Goal: Information Seeking & Learning: Compare options

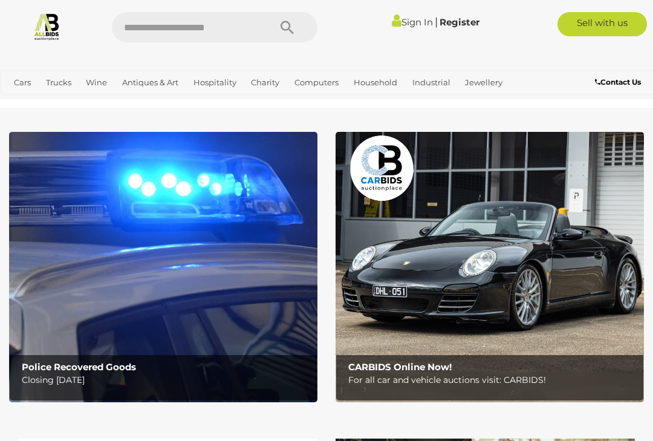
click at [0, 0] on link "Estate Jewellery" at bounding box center [0, 0] width 0 height 0
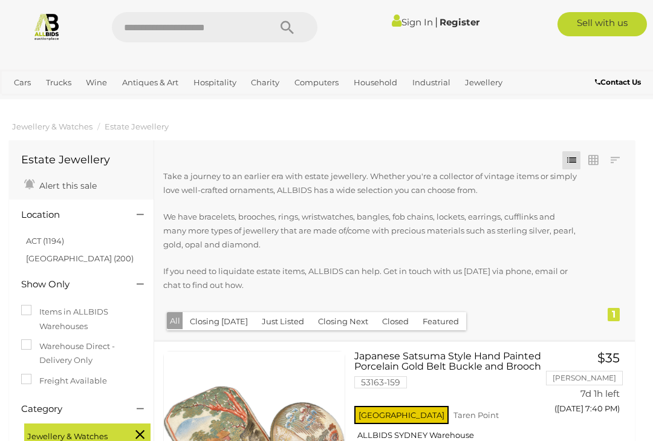
click at [0, 0] on link "Jewellery Accessories" at bounding box center [0, 0] width 0 height 0
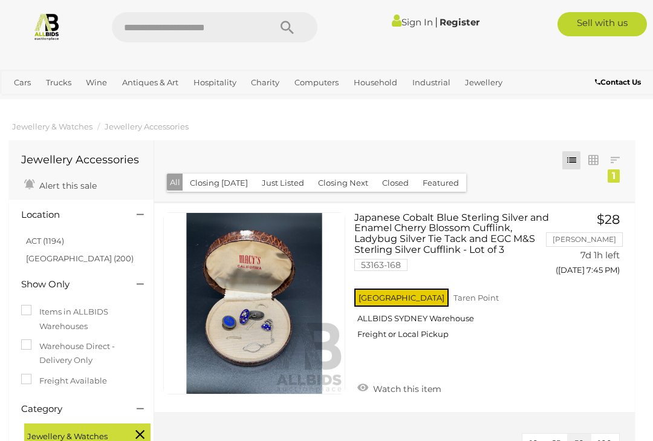
click at [0, 0] on link "Gemstones" at bounding box center [0, 0] width 0 height 0
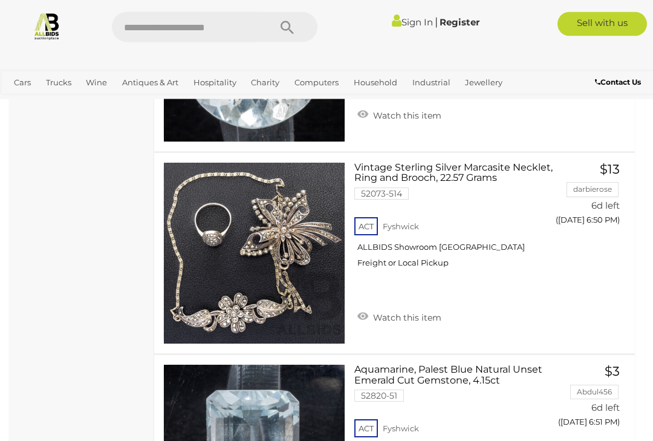
scroll to position [1473, 0]
click at [456, 165] on link "Vintage Sterling Silver Marcasite Necklet, Ring and Brooch, 22.57 Grams 52073-5…" at bounding box center [454, 219] width 182 height 115
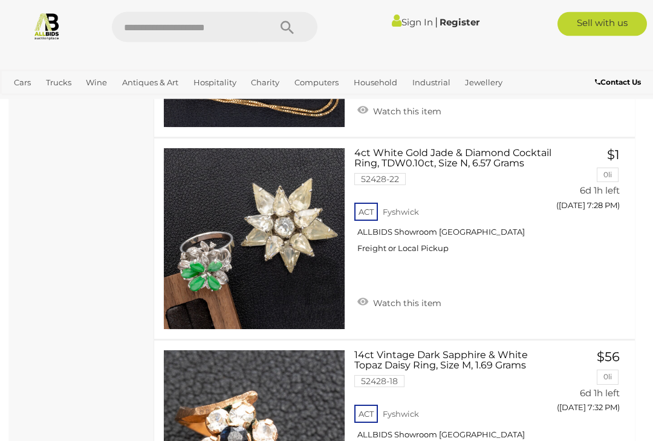
scroll to position [3516, 0]
click at [430, 147] on link "4ct White Gold Jade & Diamond Cocktail Ring, TDW0.10ct, Size N, 6.57 Grams 5242…" at bounding box center [454, 204] width 182 height 115
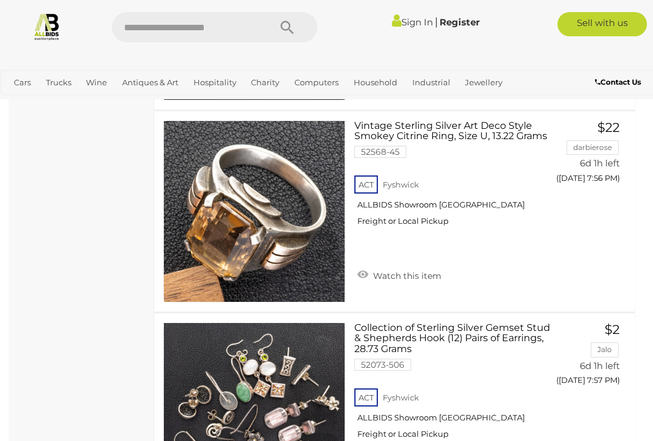
scroll to position [5757, 0]
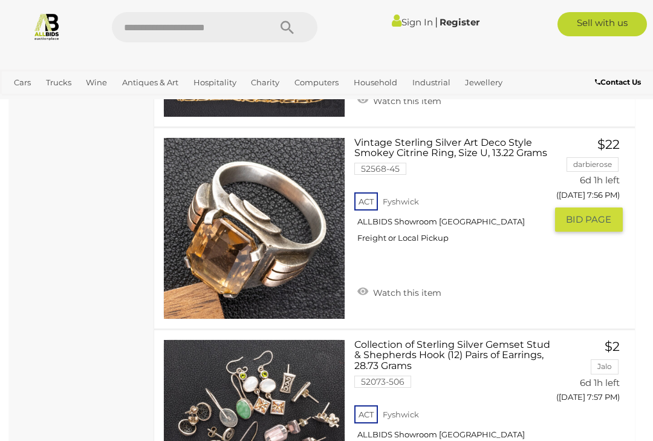
click at [444, 137] on link "Vintage Sterling Silver Art Deco Style Smokey Citrine Ring, Size U, 13.22 Grams…" at bounding box center [454, 194] width 182 height 115
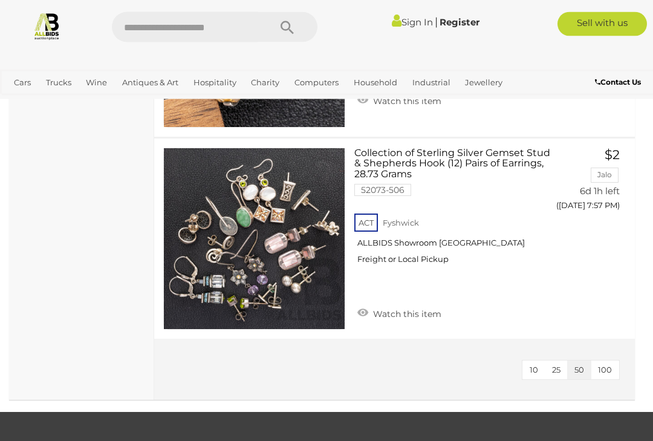
scroll to position [5949, 0]
click at [0, 0] on link "Bangles" at bounding box center [0, 0] width 0 height 0
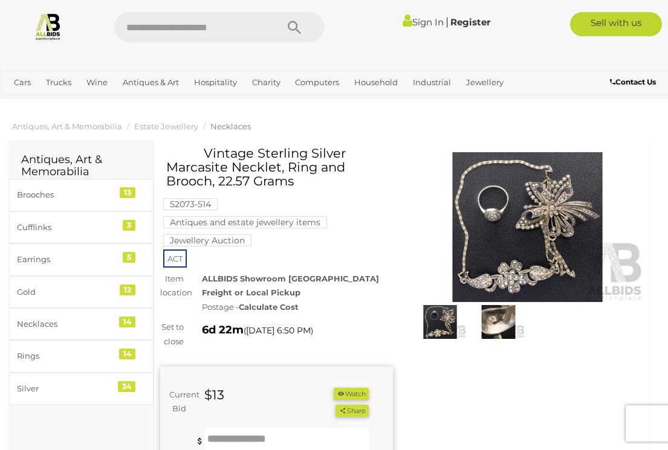
scroll to position [1, 0]
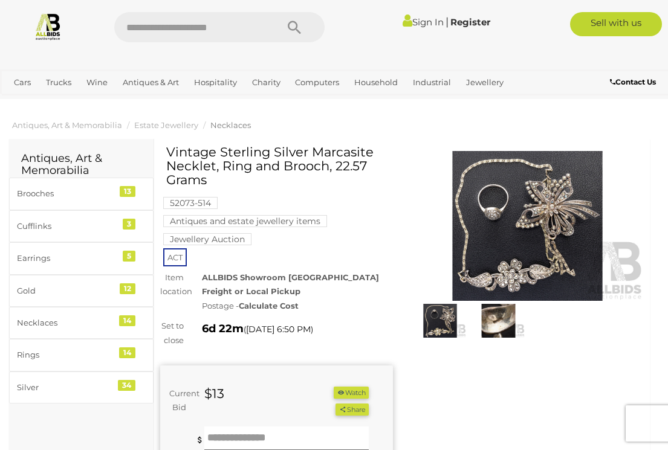
click at [527, 226] on img at bounding box center [527, 226] width 233 height 150
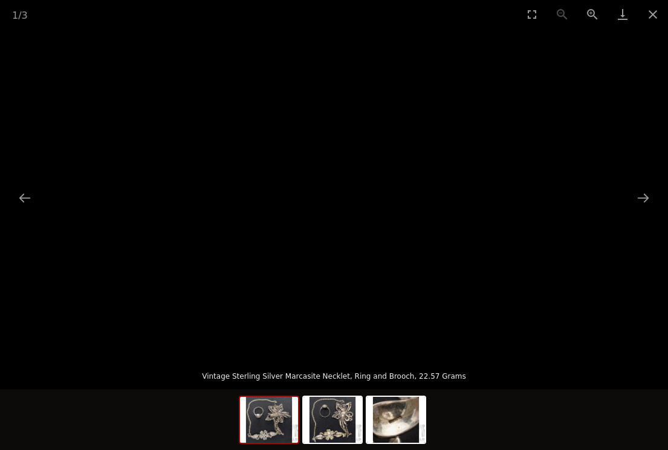
click at [640, 201] on button "Next slide" at bounding box center [642, 198] width 25 height 24
click at [636, 198] on button "Next slide" at bounding box center [642, 198] width 25 height 24
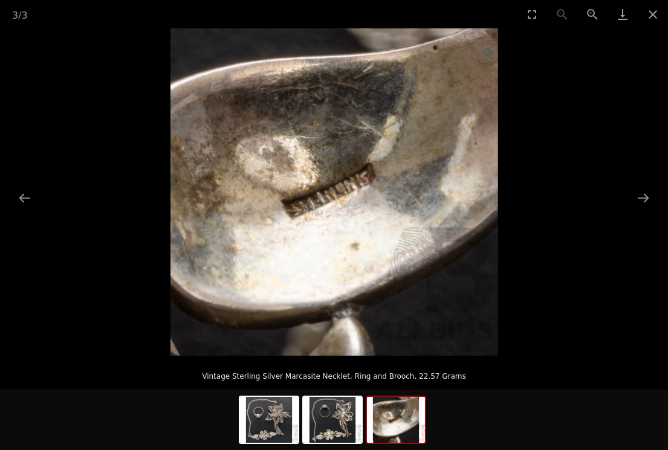
click at [642, 202] on button "Next slide" at bounding box center [642, 198] width 25 height 24
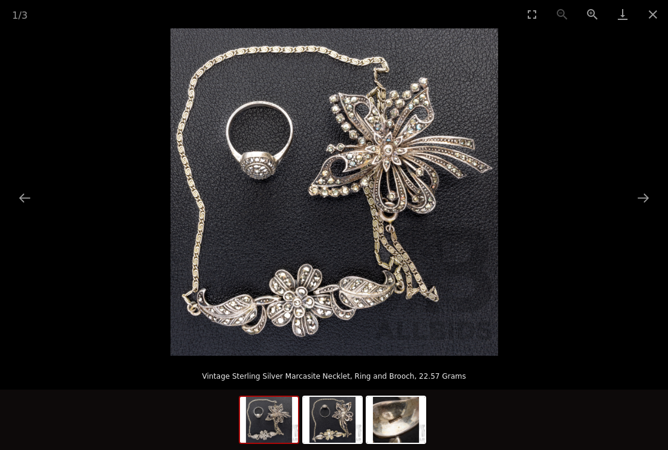
click at [651, 21] on button "Close gallery" at bounding box center [653, 14] width 30 height 28
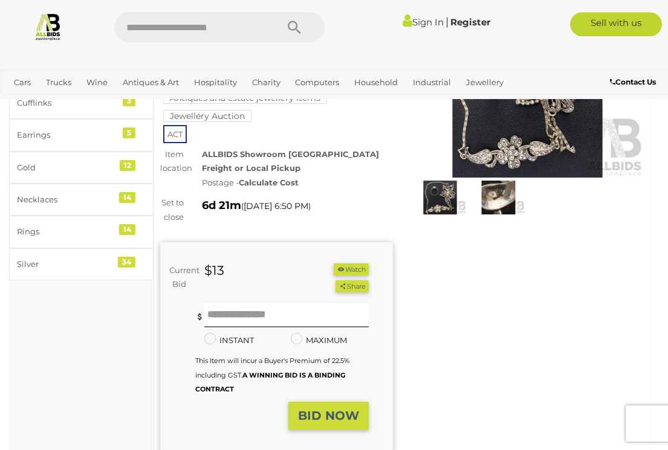
scroll to position [95, 0]
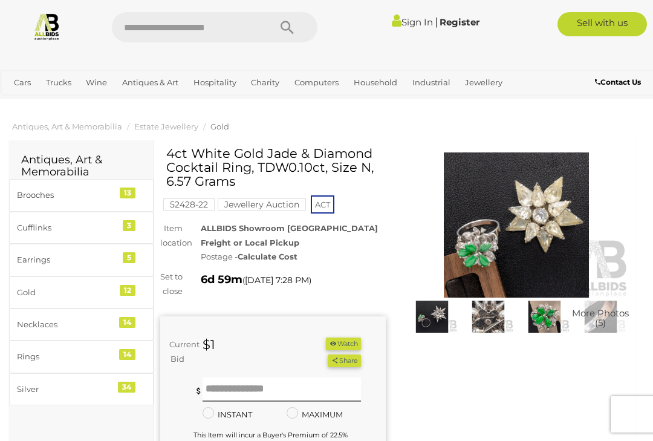
click at [546, 235] on img at bounding box center [516, 224] width 225 height 145
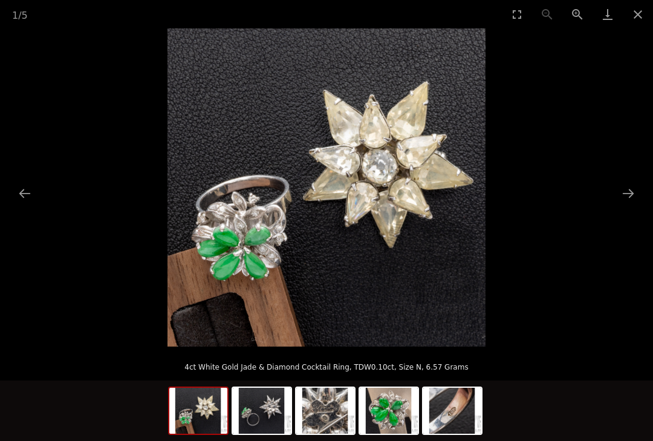
click at [627, 193] on button "Next slide" at bounding box center [627, 193] width 25 height 24
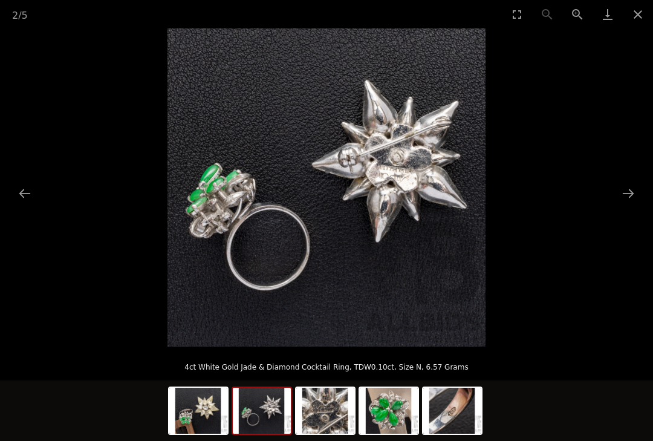
click at [626, 193] on button "Next slide" at bounding box center [627, 193] width 25 height 24
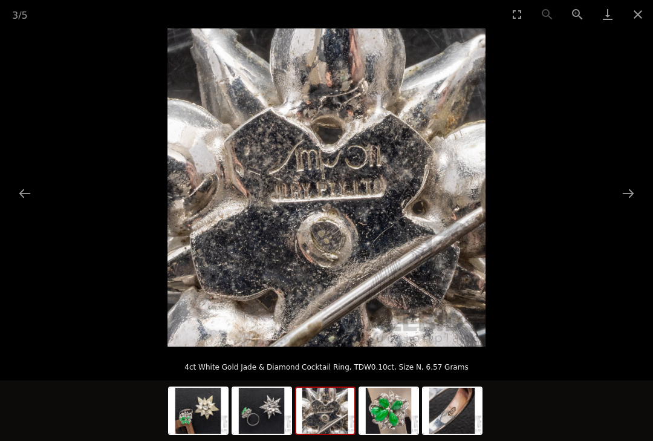
click at [629, 194] on button "Next slide" at bounding box center [627, 193] width 25 height 24
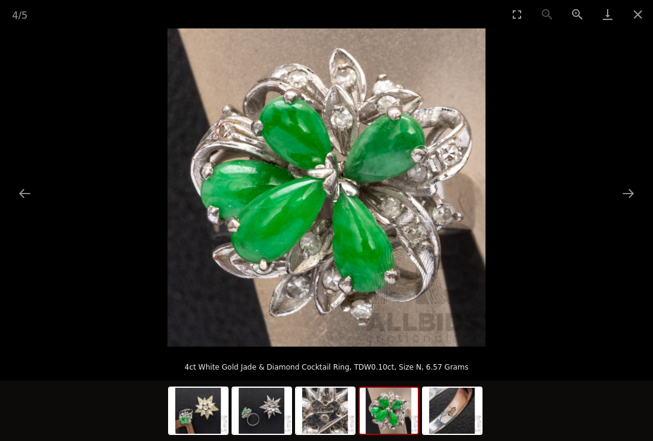
click at [642, 20] on button "Close gallery" at bounding box center [638, 14] width 30 height 28
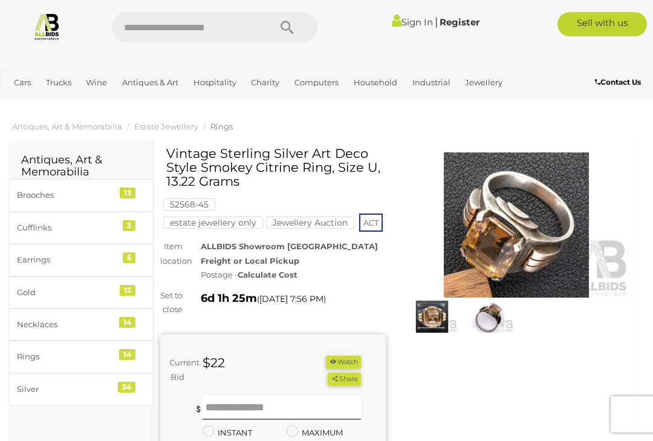
click at [513, 231] on img at bounding box center [516, 224] width 225 height 145
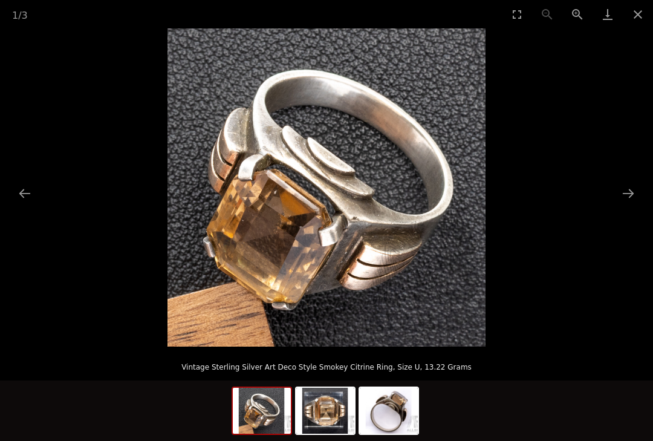
click at [627, 195] on button "Next slide" at bounding box center [627, 193] width 25 height 24
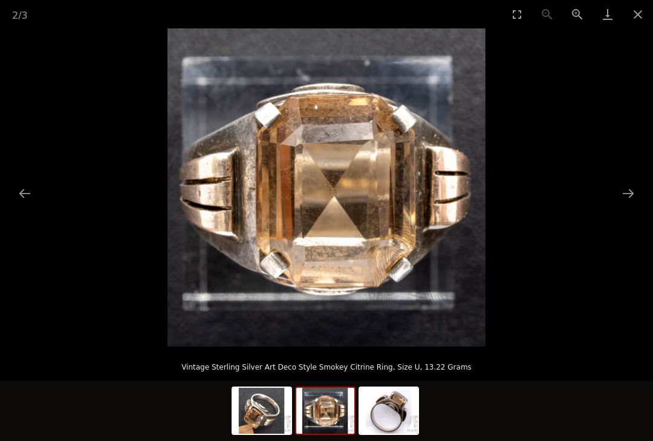
click at [624, 196] on button "Next slide" at bounding box center [627, 193] width 25 height 24
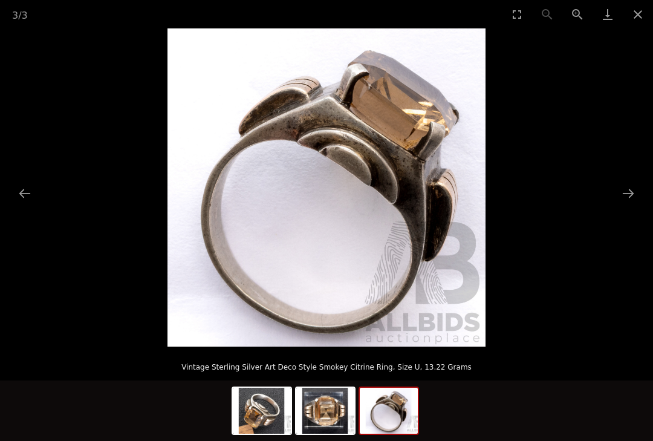
click at [629, 196] on button "Next slide" at bounding box center [627, 193] width 25 height 24
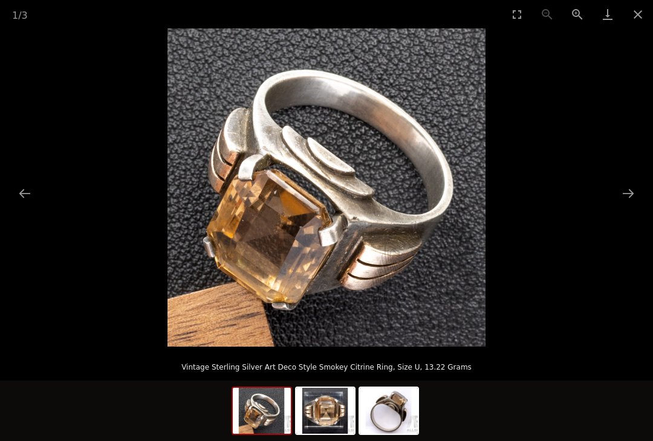
click at [638, 17] on button "Close gallery" at bounding box center [638, 14] width 30 height 28
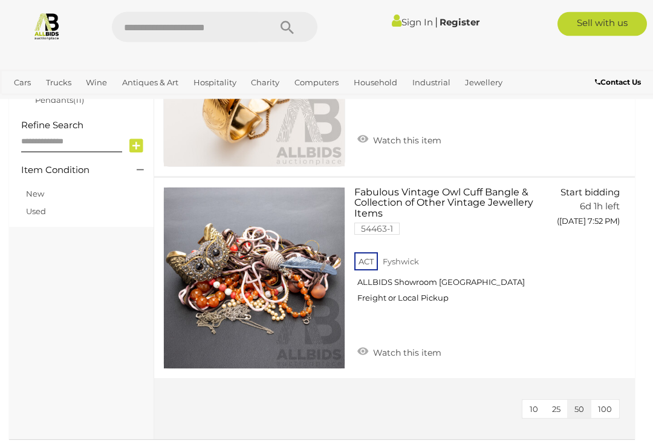
scroll to position [632, 0]
click at [0, 0] on link "Bracelets" at bounding box center [0, 0] width 0 height 0
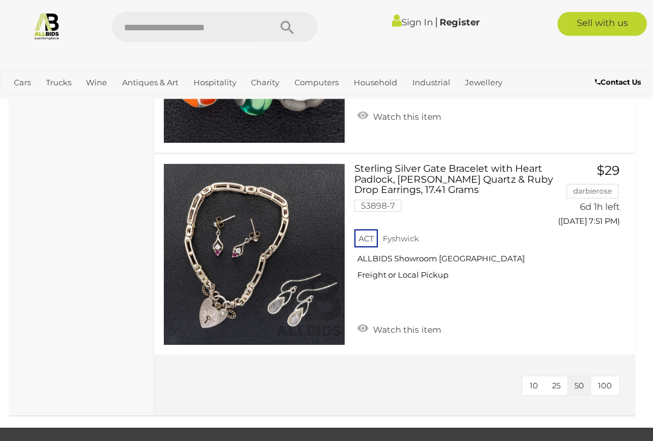
scroll to position [2306, 0]
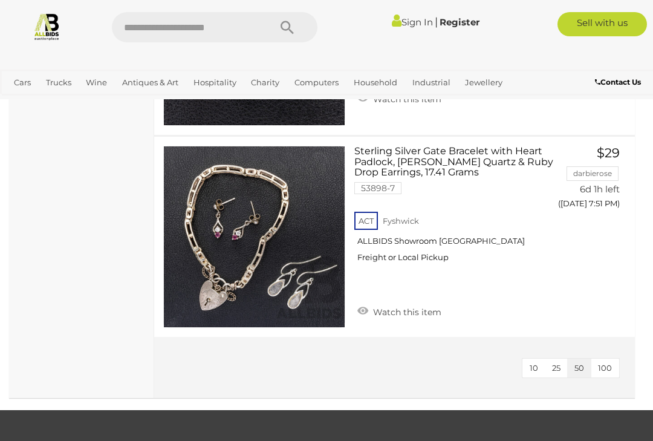
click at [0, 0] on link "Charms" at bounding box center [0, 0] width 0 height 0
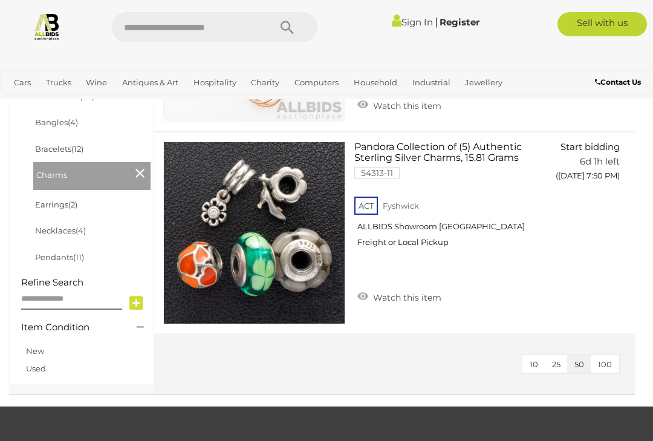
scroll to position [492, 0]
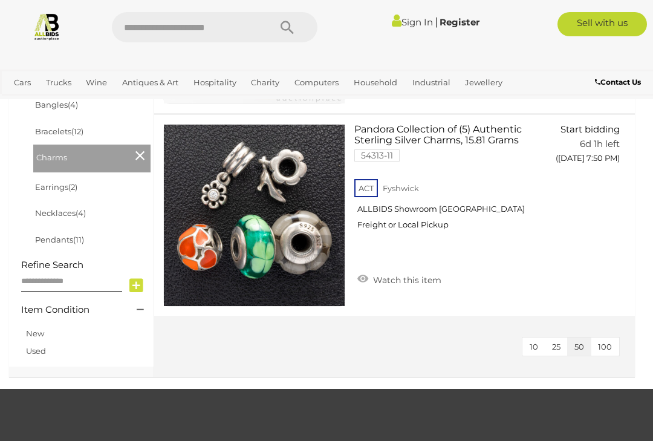
click at [0, 0] on link "Earrings" at bounding box center [0, 0] width 0 height 0
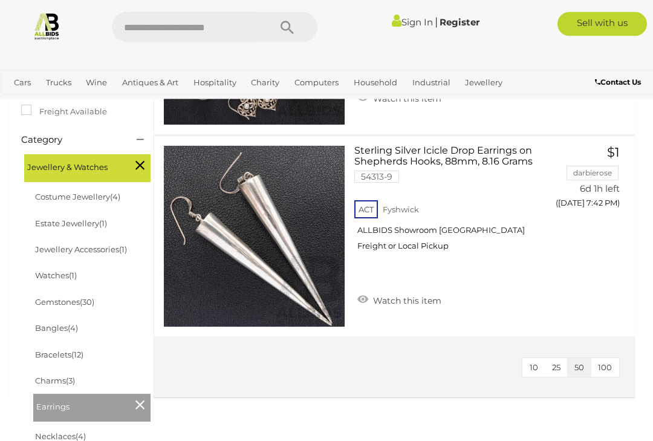
scroll to position [269, 0]
click at [0, 0] on link "Necklaces" at bounding box center [0, 0] width 0 height 0
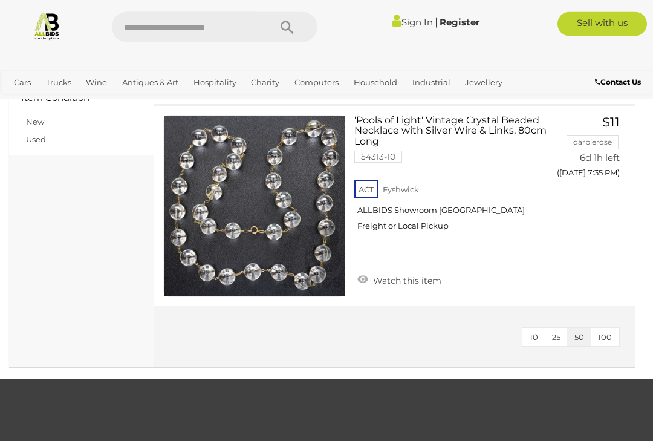
scroll to position [704, 0]
click at [0, 0] on link "Pendants" at bounding box center [0, 0] width 0 height 0
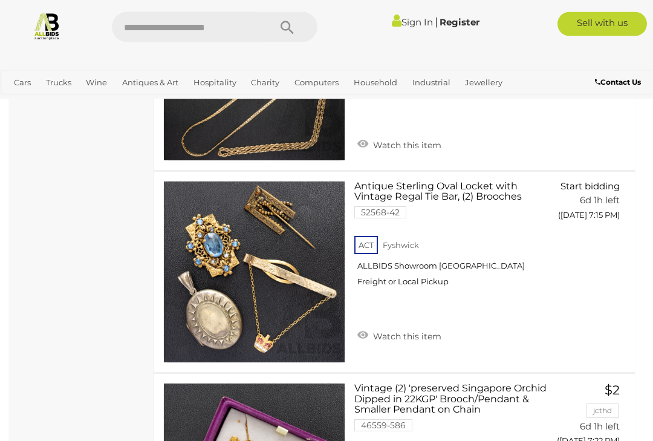
scroll to position [1454, 0]
click at [442, 184] on link "Antique Sterling Oval Locket with Vintage Regal Tie Bar, (2) Brooches 52568-42 …" at bounding box center [454, 238] width 182 height 115
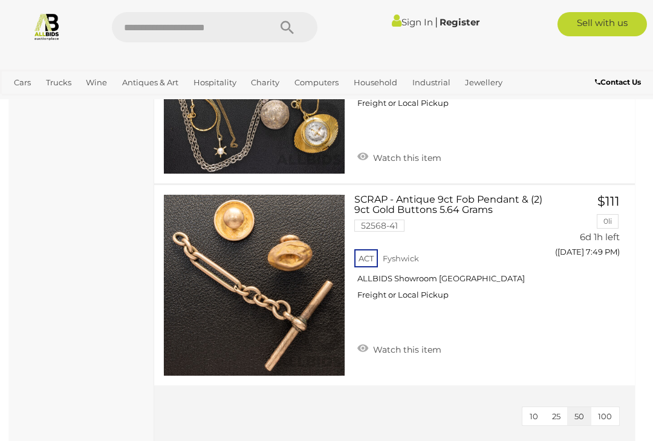
scroll to position [2063, 0]
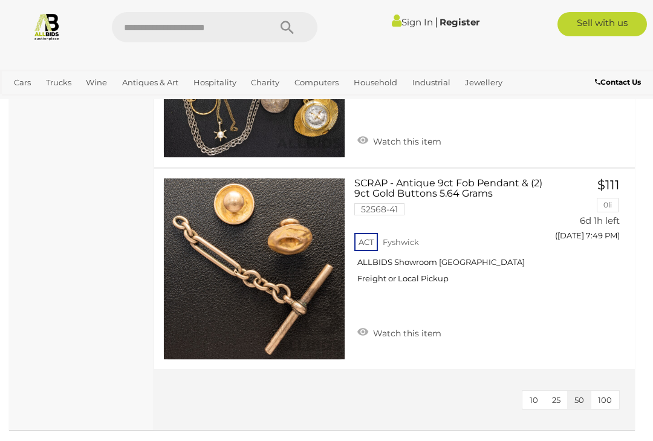
click at [0, 0] on span "Closing [DATE] and Weekends" at bounding box center [0, 0] width 0 height 0
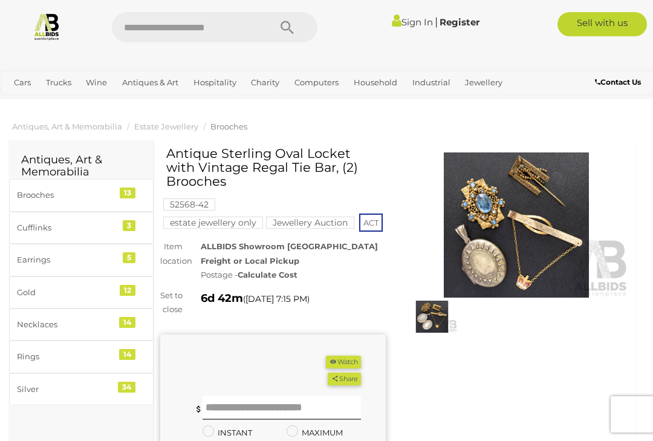
click at [517, 230] on img at bounding box center [516, 224] width 225 height 145
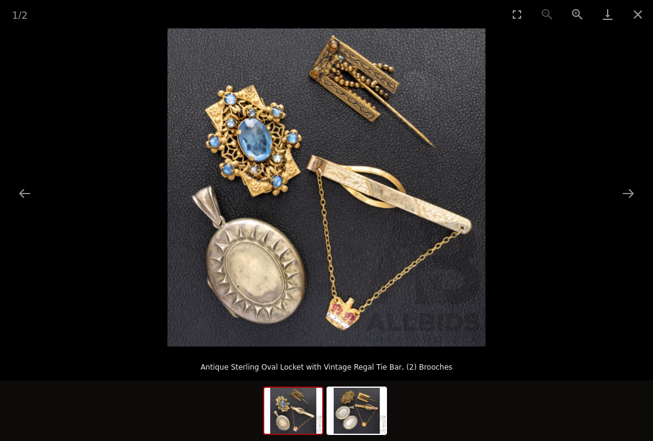
click at [629, 195] on button "Next slide" at bounding box center [627, 193] width 25 height 24
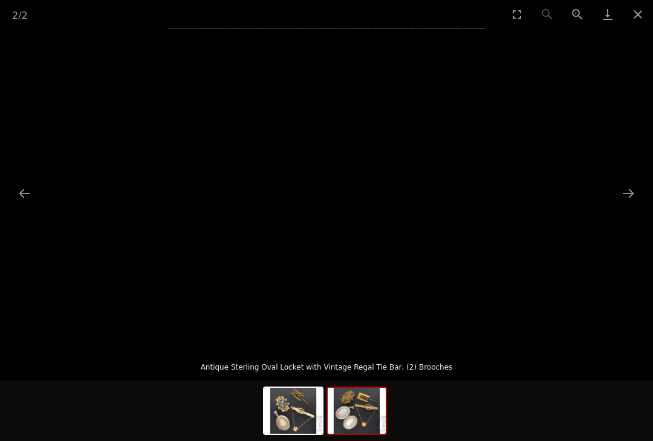
click at [622, 194] on button "Next slide" at bounding box center [627, 193] width 25 height 24
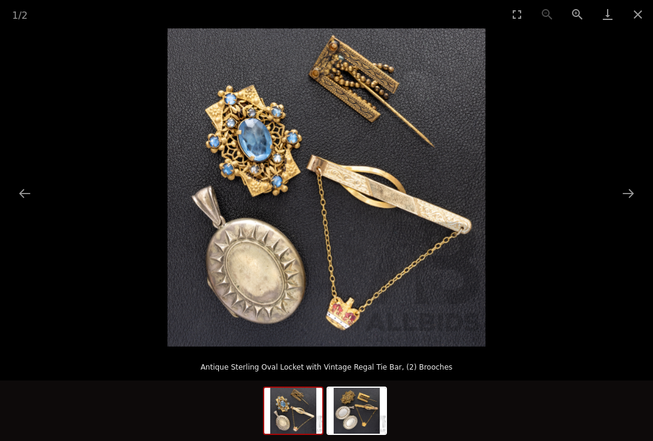
click at [266, 161] on img at bounding box center [326, 187] width 318 height 318
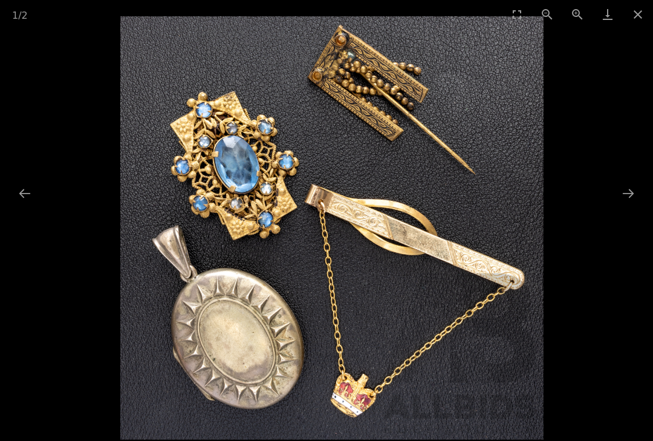
click at [637, 16] on button "Close gallery" at bounding box center [638, 14] width 30 height 28
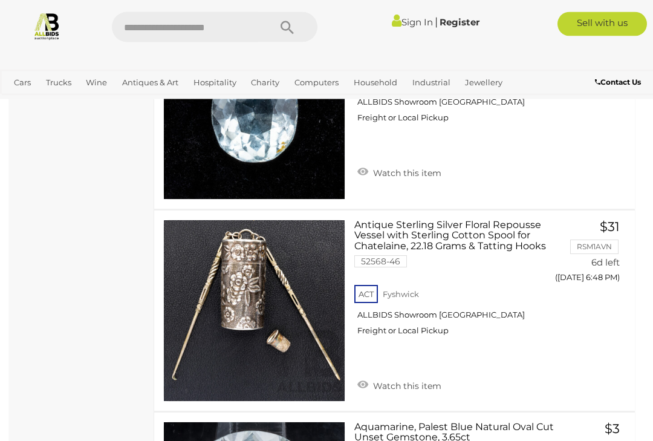
scroll to position [3061, 0]
click at [0, 0] on link "Antiques & Vintage" at bounding box center [0, 0] width 0 height 0
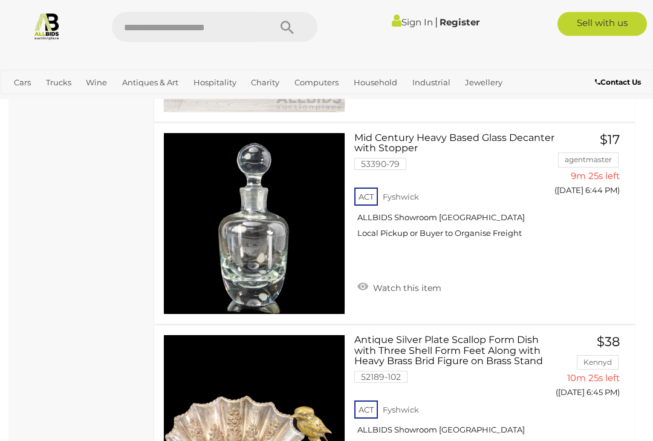
scroll to position [3678, 0]
click at [0, 0] on link "Art" at bounding box center [0, 0] width 0 height 0
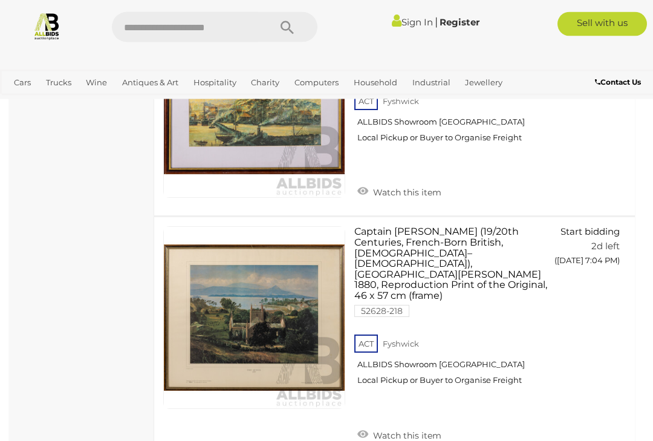
scroll to position [10343, 0]
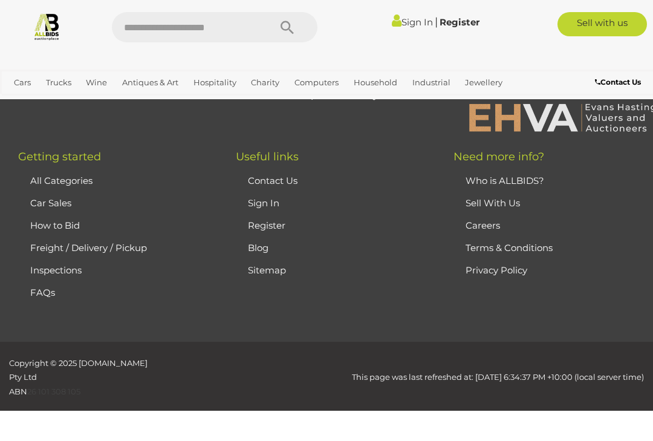
scroll to position [163, 0]
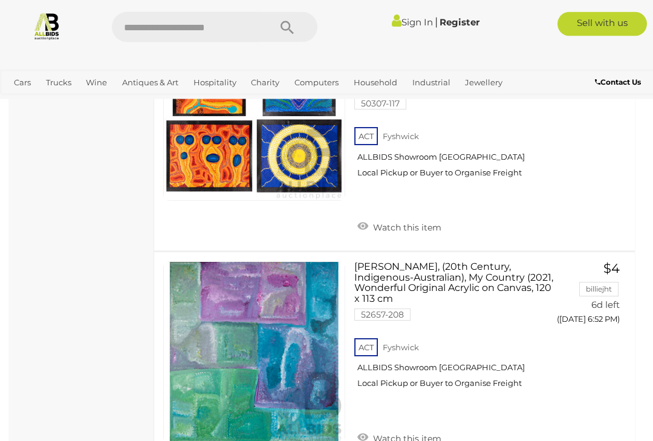
scroll to position [6613, 0]
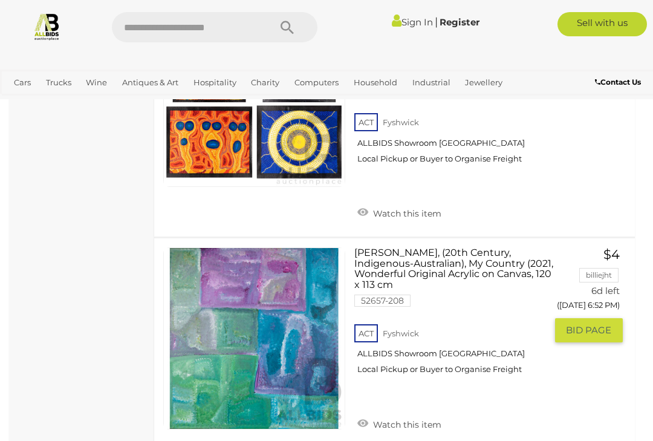
click at [436, 247] on link "[PERSON_NAME], (20th Century, Indigenous-Australian), My Country (2021, Wonderf…" at bounding box center [454, 315] width 182 height 137
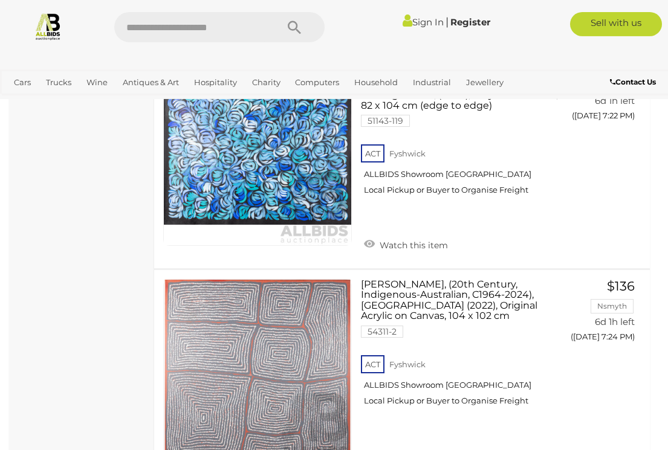
scroll to position [10083, 0]
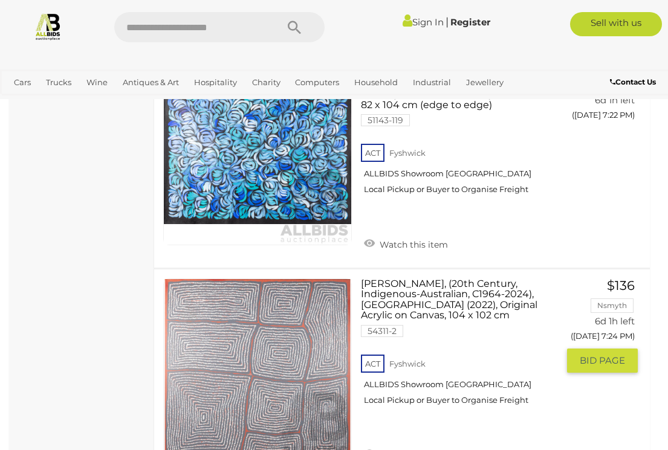
click at [442, 279] on link "[PERSON_NAME], (20th Century, Indigenous-Australian, C1964-2024), [GEOGRAPHIC_D…" at bounding box center [464, 347] width 189 height 137
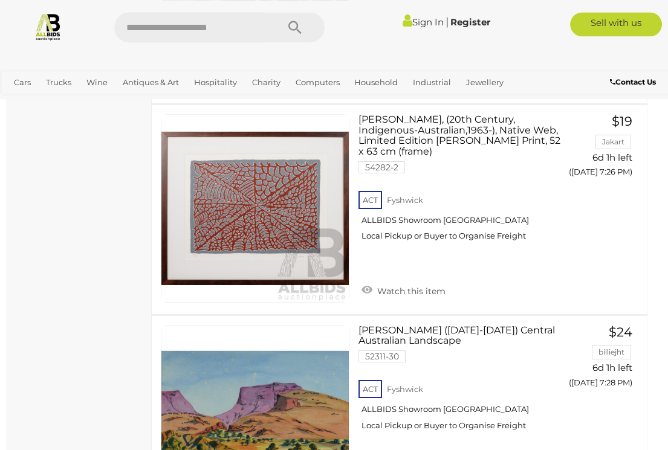
scroll to position [10457, 2]
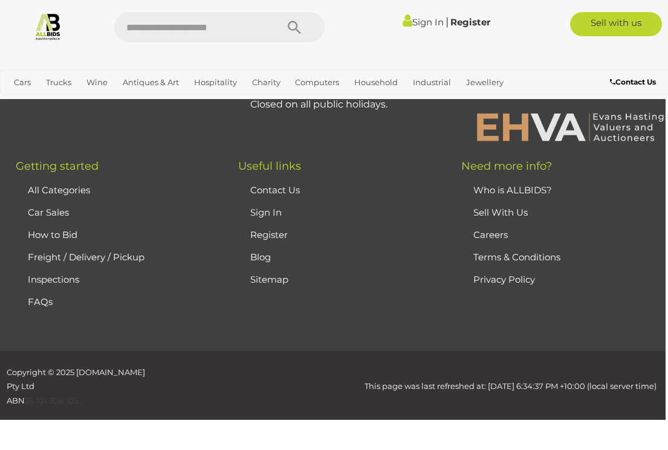
scroll to position [163, 0]
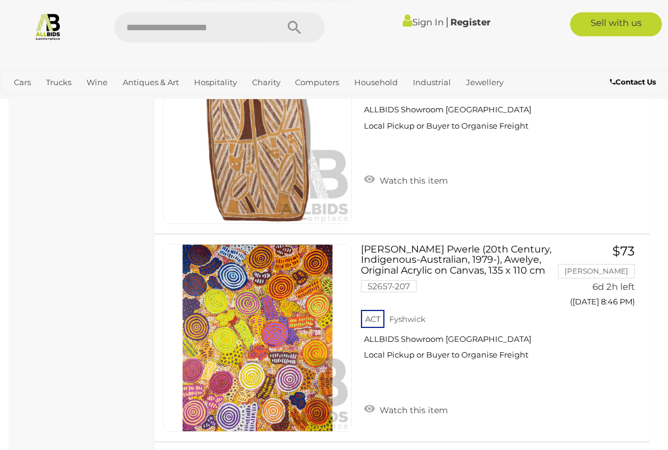
scroll to position [7765, 0]
click at [446, 244] on link "[PERSON_NAME] Pwerle (20th Century, Indigenous-Australian, 1979-), Awelye, Orig…" at bounding box center [464, 307] width 189 height 126
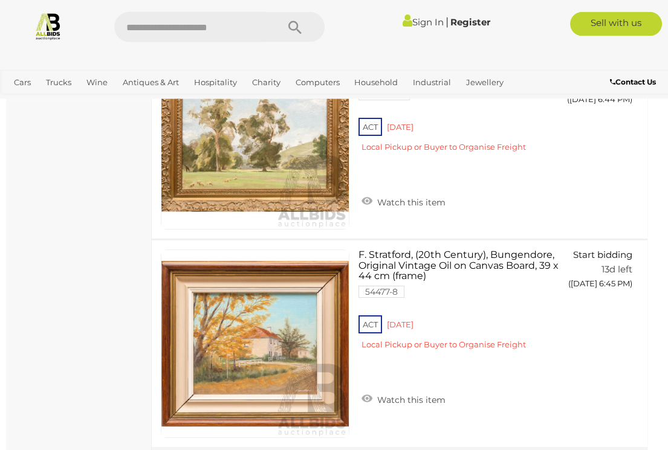
scroll to position [10480, 2]
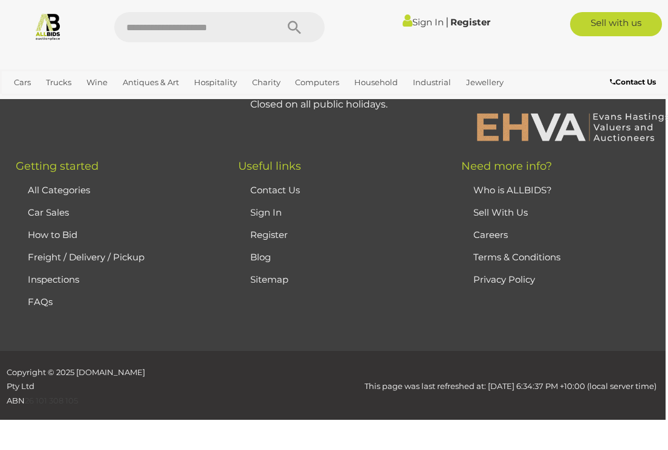
scroll to position [163, 0]
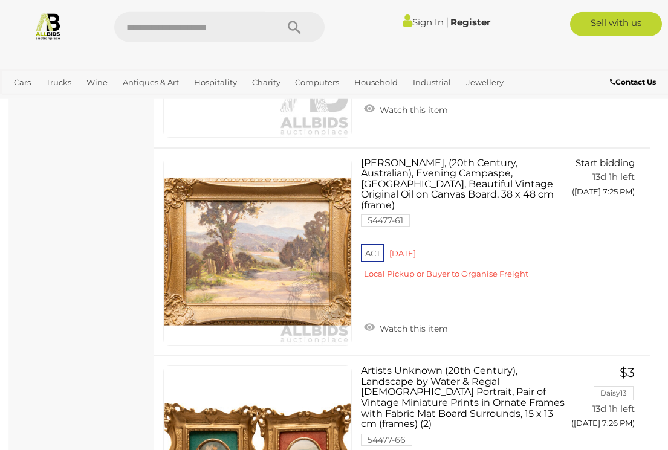
scroll to position [3680, 0]
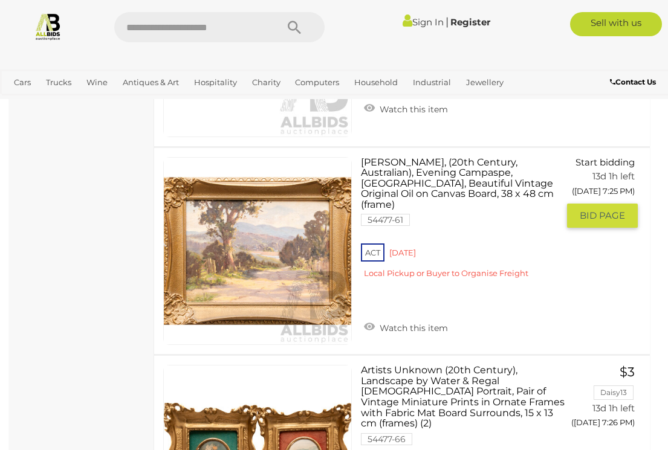
click at [422, 169] on link "[PERSON_NAME], (20th Century, Australian), Evening Campaspe, [GEOGRAPHIC_DATA],…" at bounding box center [464, 222] width 189 height 131
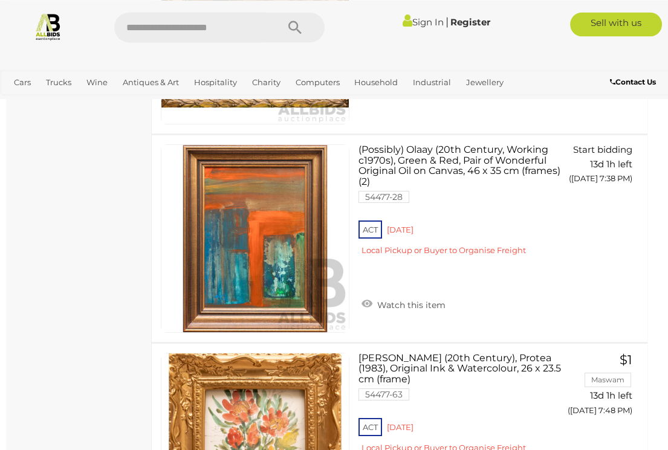
scroll to position [5583, 2]
click at [465, 146] on link "(Possibly) Olaay (20th Century, Working c1970s), Green & Red, Pair of Wonderful…" at bounding box center [461, 204] width 189 height 120
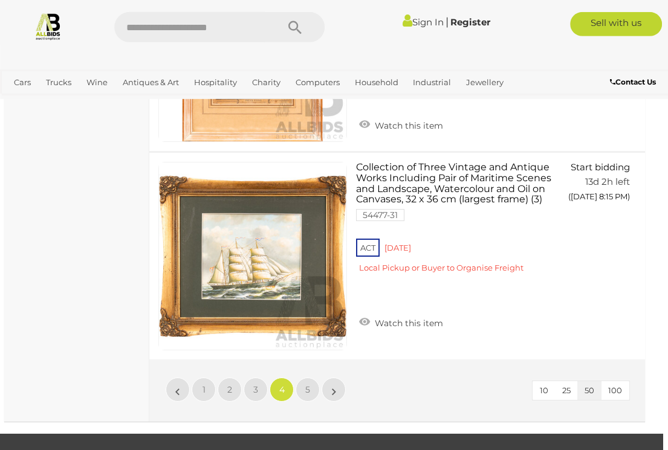
scroll to position [10375, 5]
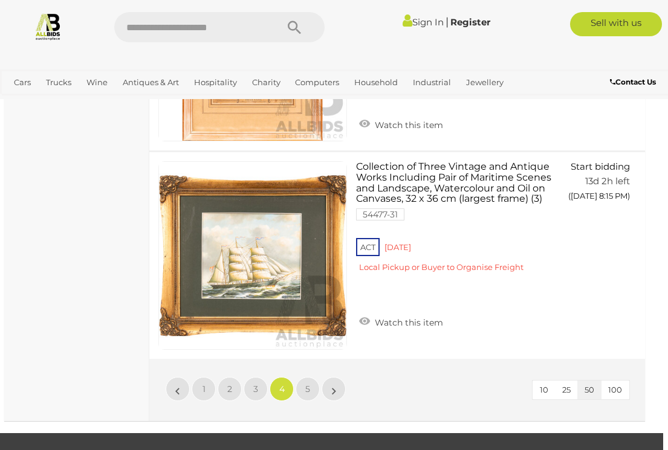
click at [311, 377] on link "5" at bounding box center [308, 389] width 24 height 24
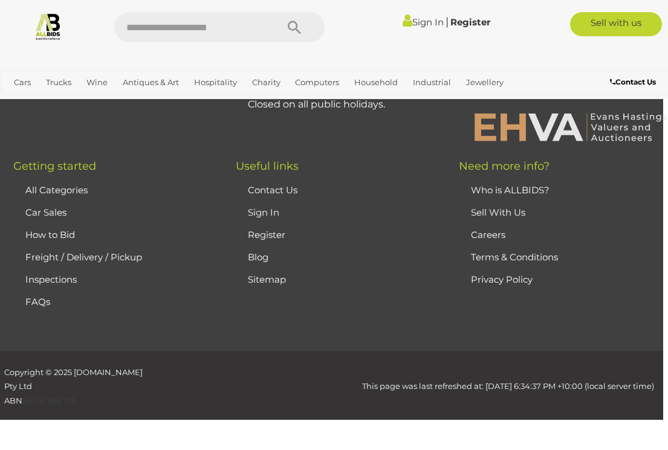
scroll to position [163, 0]
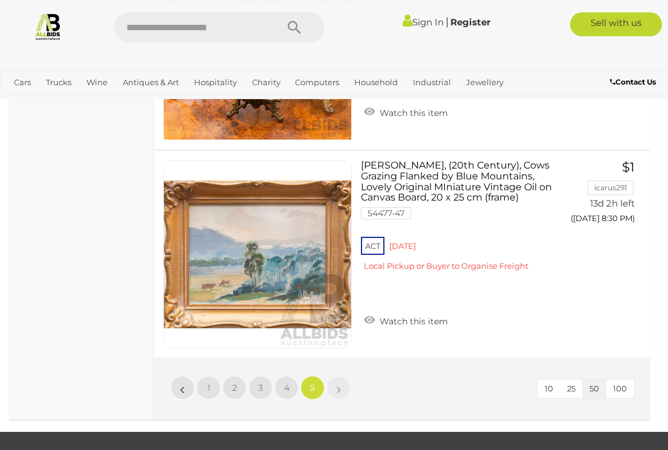
scroll to position [1810, 0]
click at [0, 0] on link "Decor & Interior Design" at bounding box center [0, 0] width 0 height 0
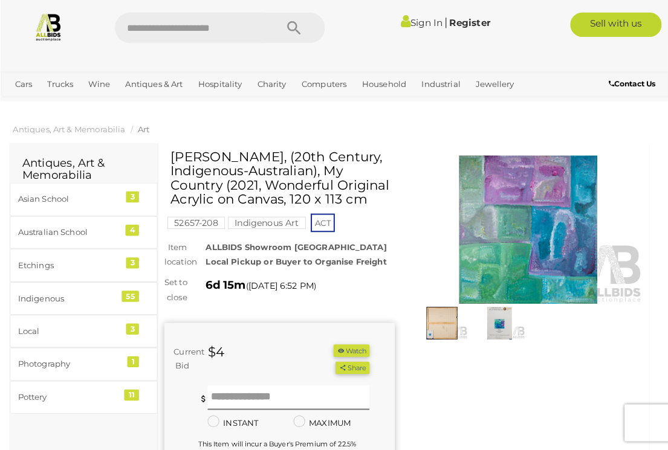
scroll to position [1, 0]
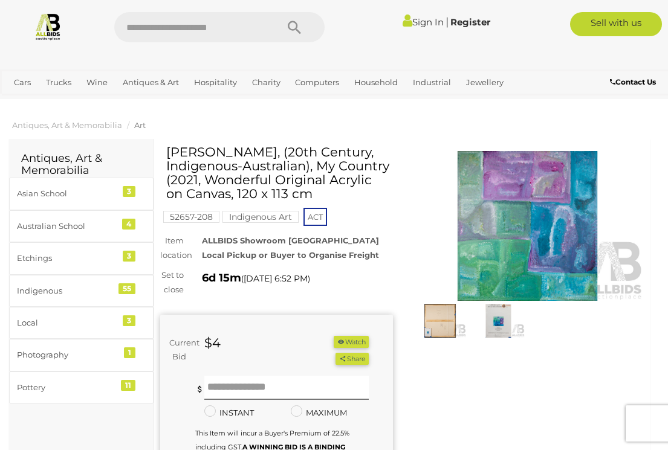
click at [508, 233] on img at bounding box center [527, 226] width 233 height 150
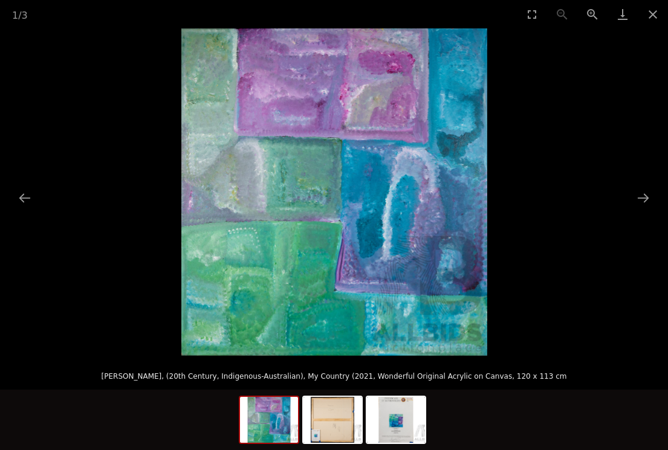
click at [641, 203] on button "Next slide" at bounding box center [642, 198] width 25 height 24
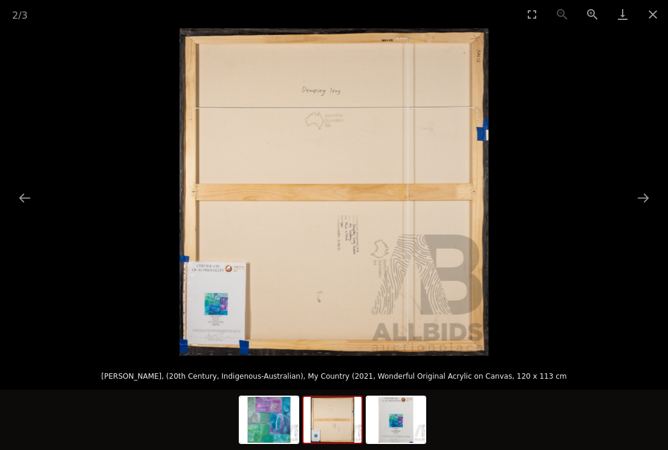
click at [641, 200] on button "Next slide" at bounding box center [642, 198] width 25 height 24
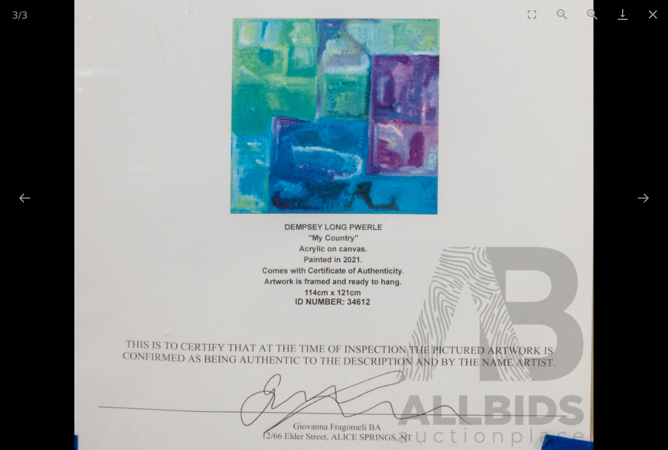
click at [640, 199] on button "Next slide" at bounding box center [642, 198] width 25 height 24
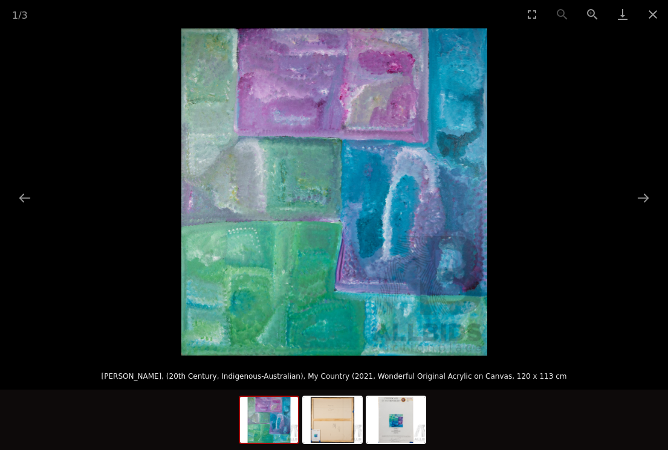
click at [652, 19] on button "Close gallery" at bounding box center [653, 14] width 30 height 28
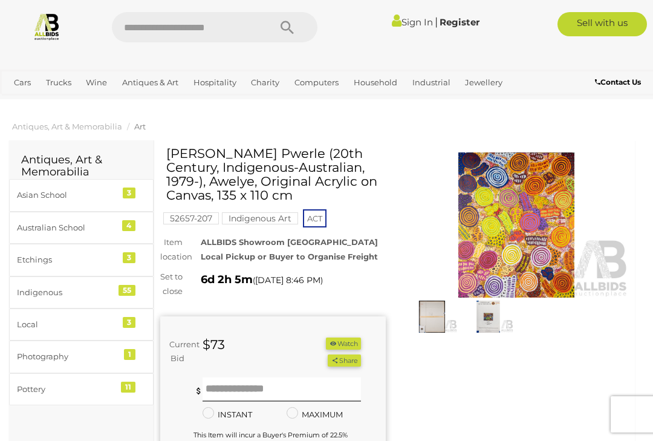
click at [519, 226] on img at bounding box center [516, 224] width 225 height 145
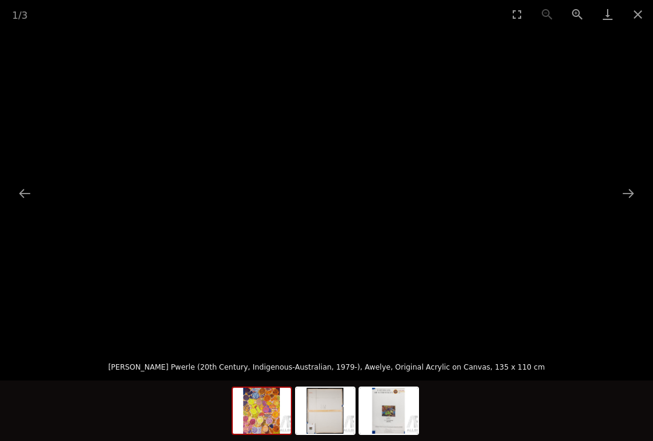
click at [625, 196] on button "Next slide" at bounding box center [627, 193] width 25 height 24
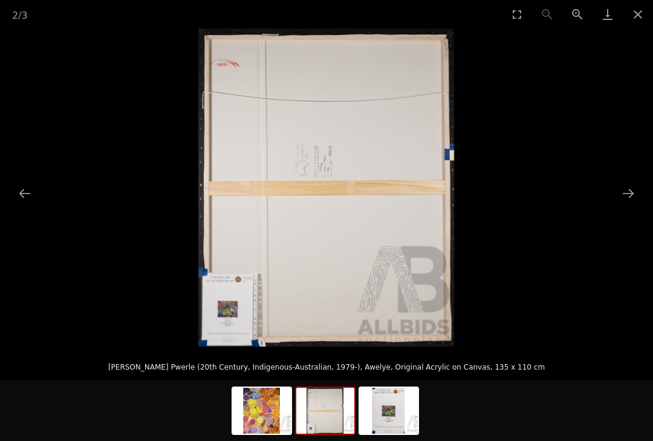
click at [626, 194] on button "Next slide" at bounding box center [627, 193] width 25 height 24
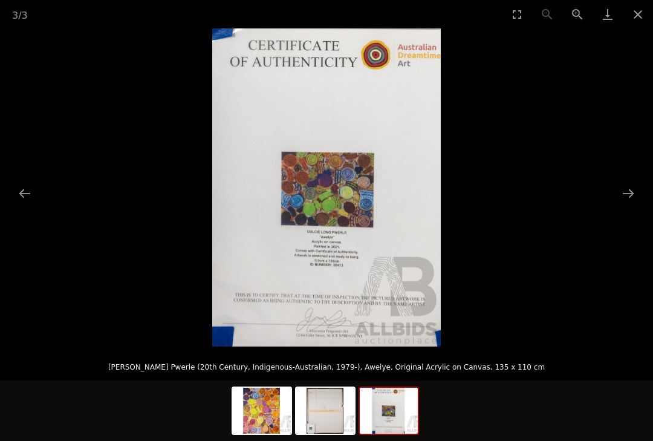
click at [645, 15] on button "Close gallery" at bounding box center [638, 14] width 30 height 28
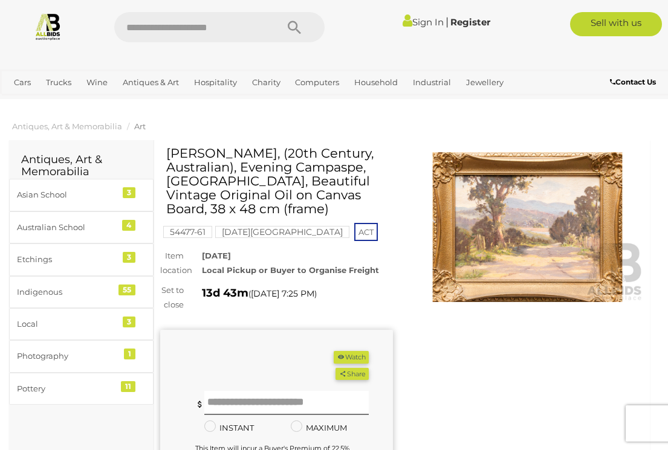
scroll to position [1, 0]
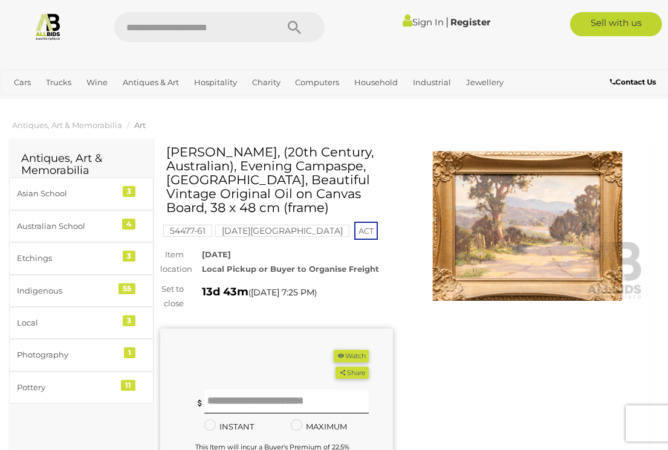
click at [525, 231] on img at bounding box center [527, 226] width 233 height 150
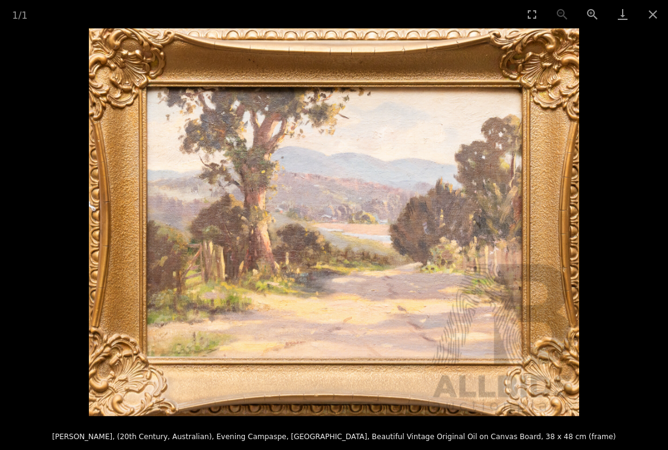
click at [655, 22] on button "Close gallery" at bounding box center [653, 14] width 30 height 28
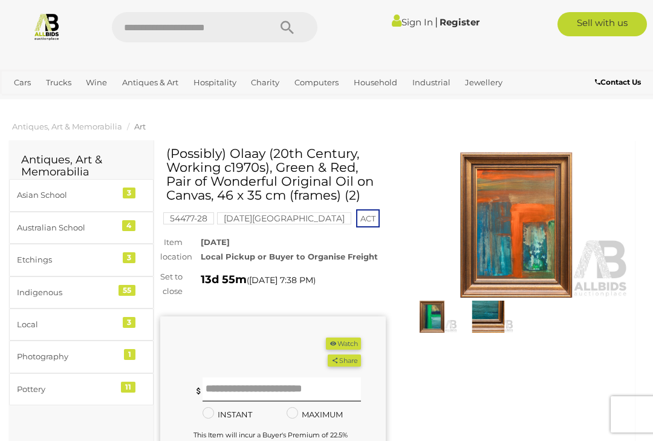
click at [527, 228] on img at bounding box center [516, 224] width 225 height 145
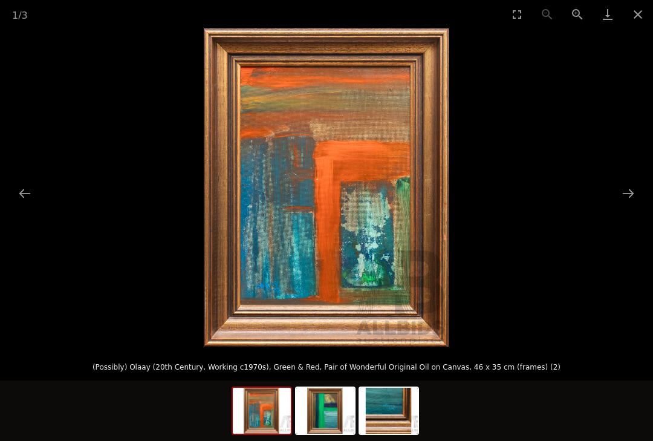
click at [628, 196] on button "Next slide" at bounding box center [627, 193] width 25 height 24
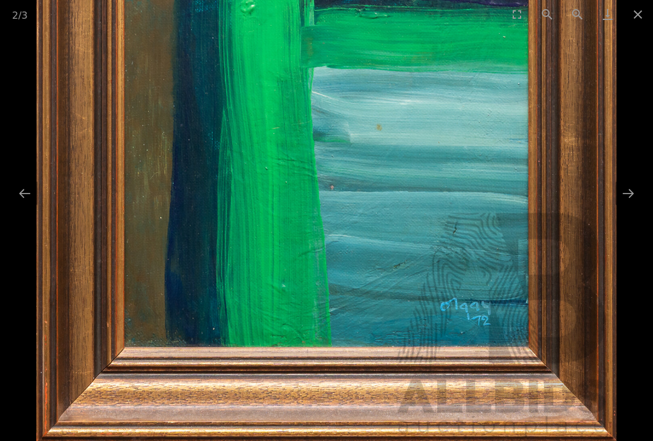
click at [640, 19] on button "Close gallery" at bounding box center [638, 14] width 30 height 28
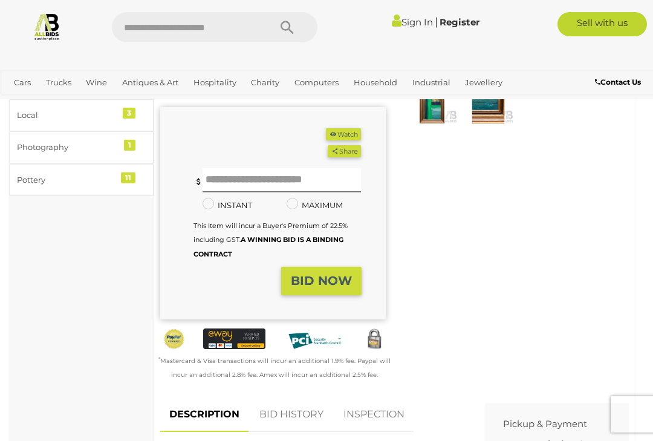
scroll to position [202, 0]
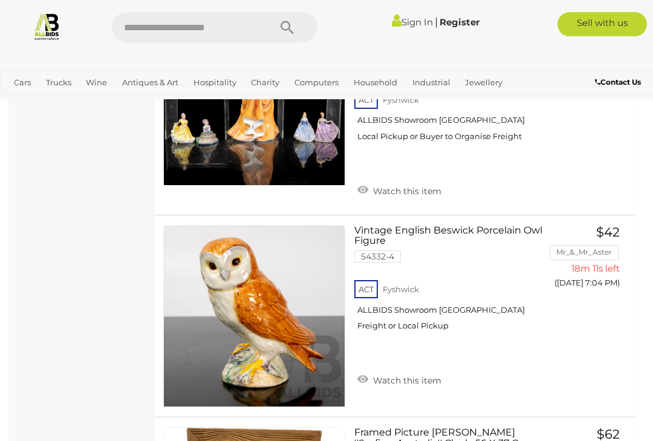
scroll to position [4926, 0]
